Goal: Information Seeking & Learning: Learn about a topic

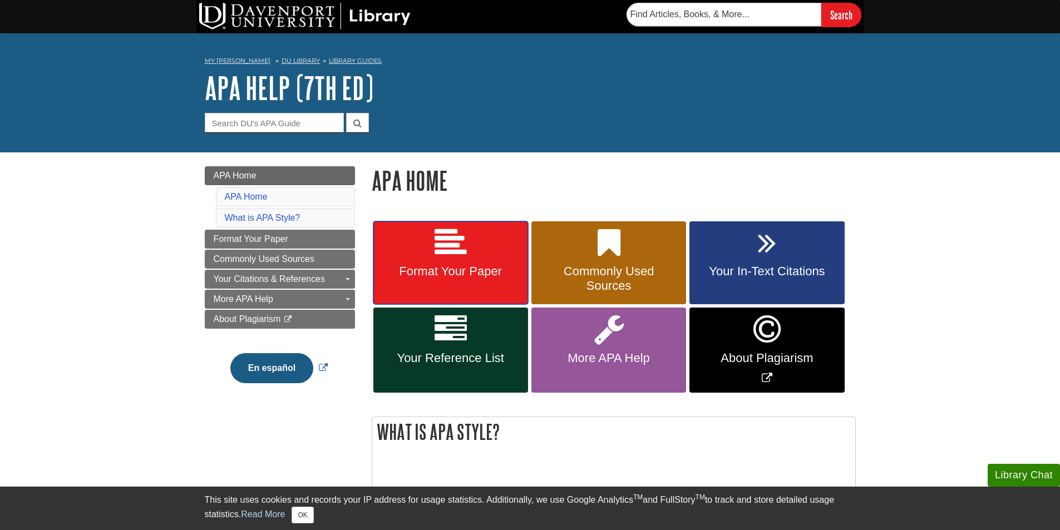
click at [463, 239] on icon at bounding box center [451, 243] width 32 height 32
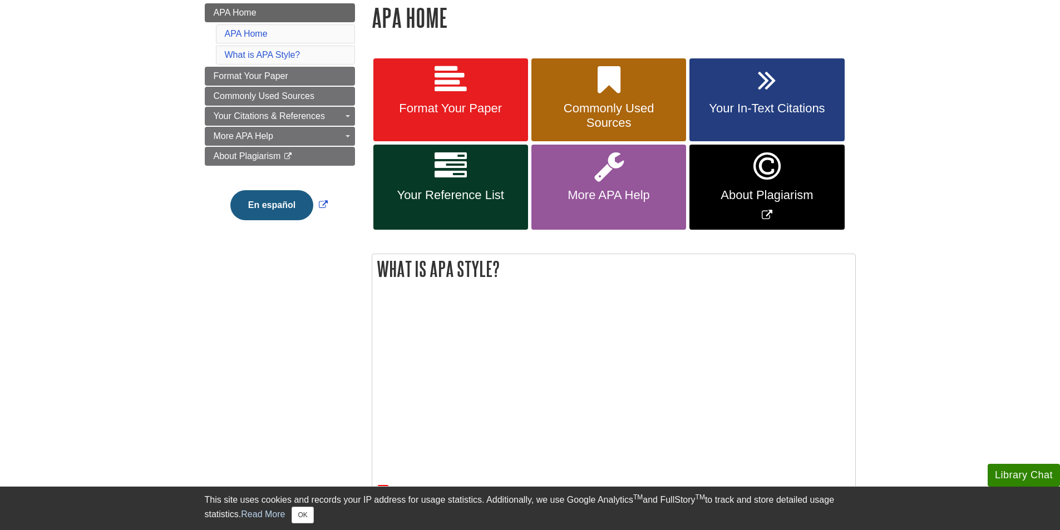
scroll to position [167, 0]
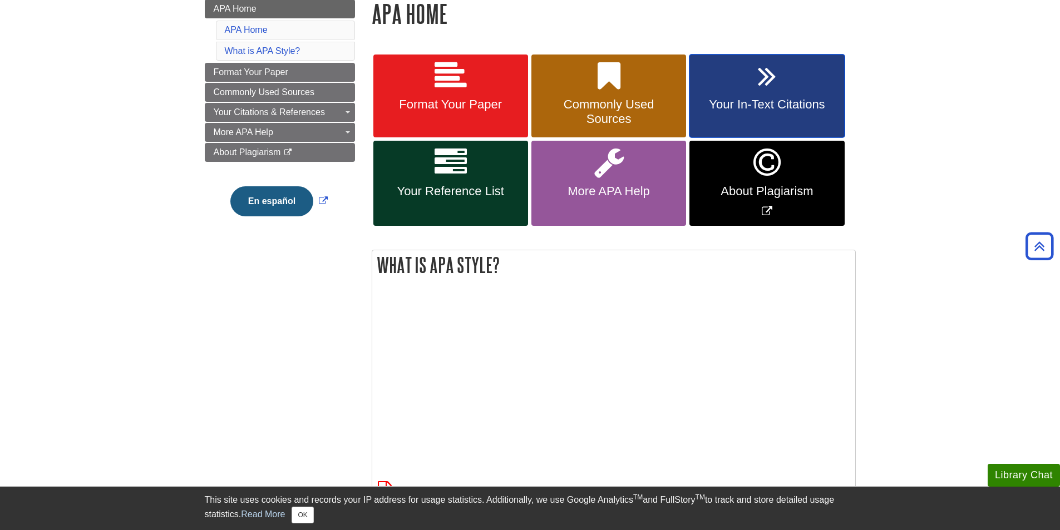
click at [748, 111] on span "Your In-Text Citations" at bounding box center [767, 104] width 138 height 14
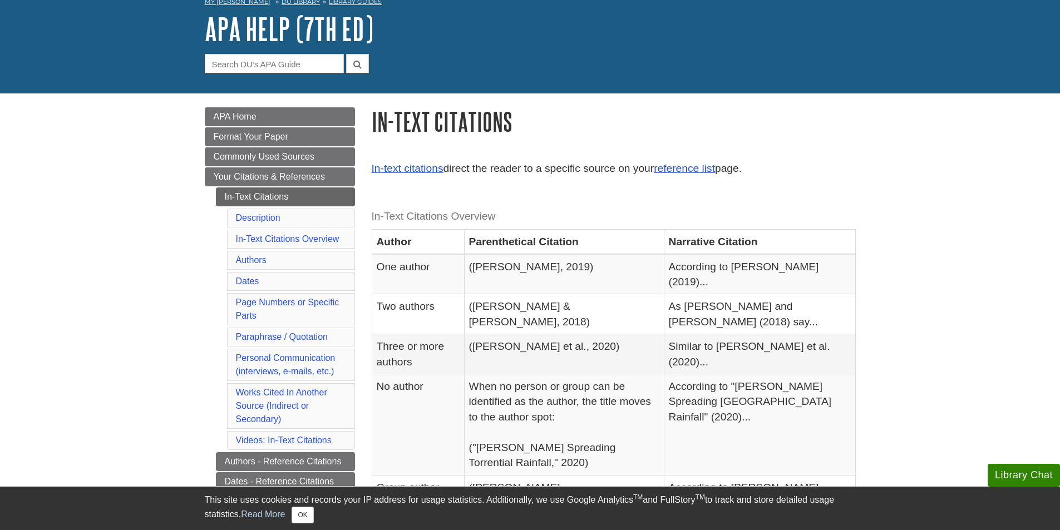
scroll to position [111, 0]
